Goal: Information Seeking & Learning: Learn about a topic

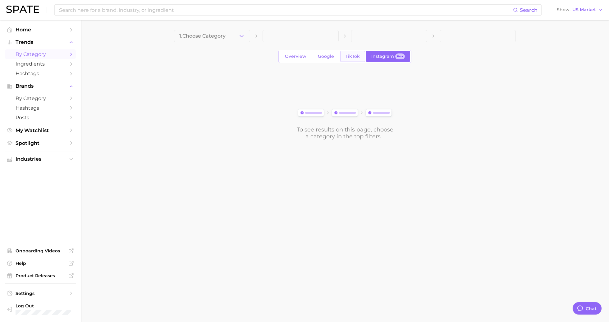
click at [357, 54] on span "TikTok" at bounding box center [353, 56] width 14 height 5
click at [321, 57] on span "Google" at bounding box center [326, 56] width 16 height 5
click at [297, 61] on link "Overview" at bounding box center [296, 56] width 32 height 11
click at [42, 49] on li "Trends by Category Ingredients Hashtags" at bounding box center [40, 58] width 71 height 41
click at [42, 53] on span "by Category" at bounding box center [41, 54] width 50 height 6
